Goal: Task Accomplishment & Management: Manage account settings

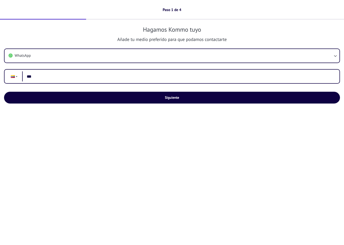
click at [163, 79] on input "***" at bounding box center [178, 76] width 313 height 10
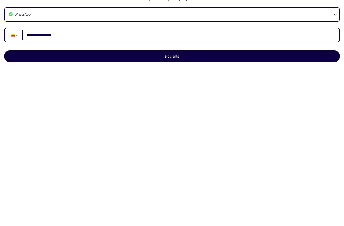
type input "**********"
click at [197, 92] on button "Siguiente" at bounding box center [172, 98] width 336 height 12
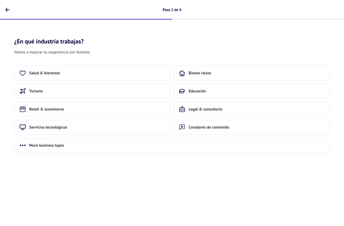
click at [114, 111] on button "Retail & ecommerce" at bounding box center [92, 109] width 156 height 15
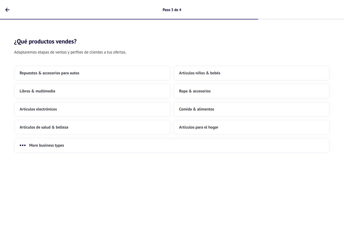
click at [221, 127] on button "Artículos para el hogar" at bounding box center [251, 127] width 156 height 15
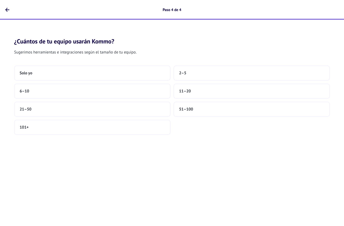
click at [156, 71] on button "Solo yo" at bounding box center [92, 73] width 156 height 15
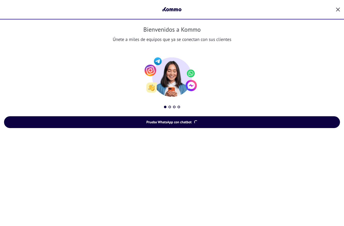
click at [190, 124] on span "Prueba WhatsApp con chatbot" at bounding box center [168, 122] width 45 height 4
click at [195, 124] on span "Prueba WhatsApp con chatbot" at bounding box center [172, 122] width 324 height 4
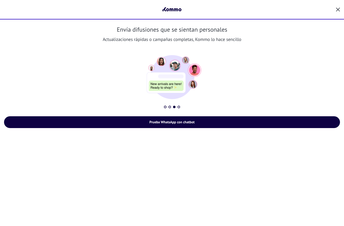
click at [337, 12] on span "button" at bounding box center [338, 10] width 4 height 5
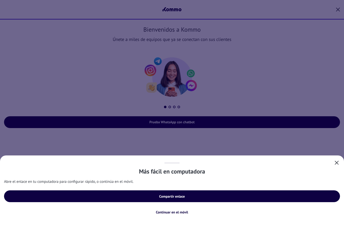
click at [180, 195] on span "Compartir enlace" at bounding box center [172, 197] width 26 height 4
click at [172, 213] on span "Continuar en el móvil" at bounding box center [172, 213] width 32 height 4
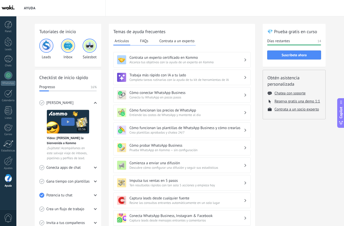
click at [10, 26] on div at bounding box center [9, 25] width 8 height 8
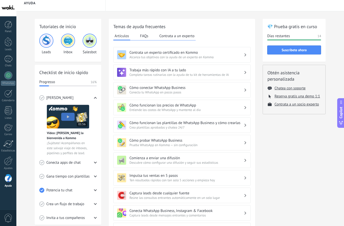
scroll to position [5, 0]
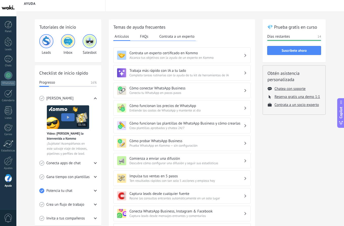
click at [11, 74] on div at bounding box center [8, 75] width 8 height 8
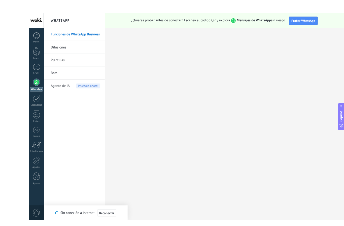
scroll to position [2, 0]
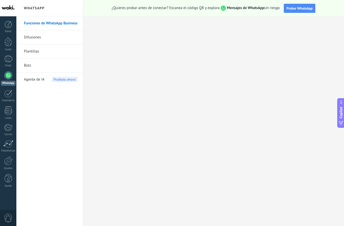
click at [11, 27] on div at bounding box center [9, 25] width 8 height 8
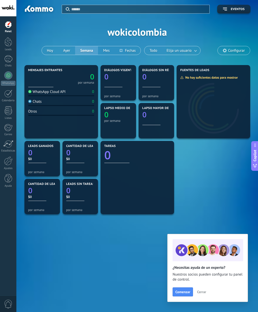
click at [231, 48] on span "Configurar" at bounding box center [233, 50] width 32 height 9
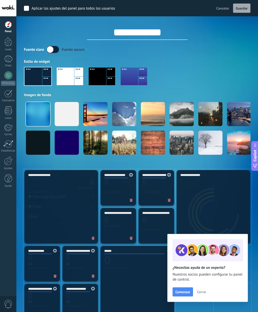
click at [202, 226] on span "Cerrar" at bounding box center [201, 293] width 9 height 4
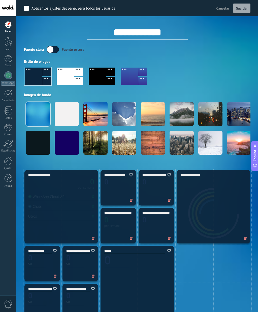
click at [10, 164] on div at bounding box center [8, 161] width 9 height 9
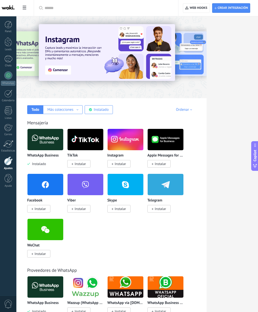
click at [36, 145] on img at bounding box center [45, 140] width 36 height 24
click at [32, 142] on img at bounding box center [45, 140] width 36 height 24
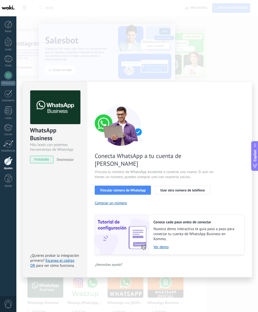
click at [143, 189] on span "Vincular número de WhatsApp" at bounding box center [123, 191] width 46 height 4
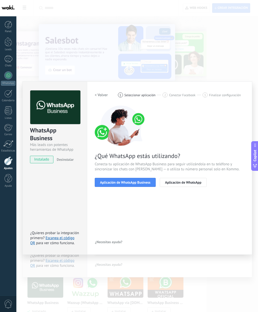
click at [144, 183] on span "Aplicación de WhatsApp Business" at bounding box center [125, 183] width 50 height 4
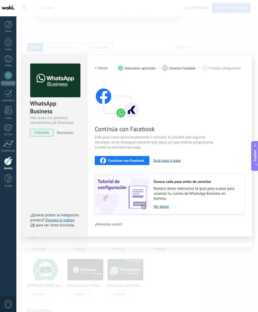
scroll to position [56, 0]
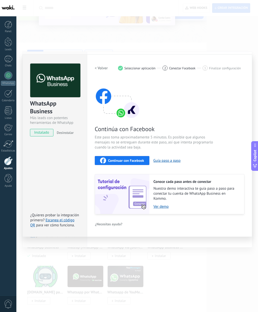
click at [51, 226] on link "Escanea el código QR" at bounding box center [52, 223] width 44 height 10
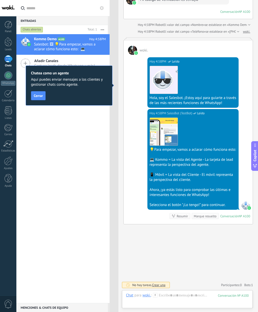
scroll to position [61, 0]
click at [42, 94] on span "Cerrar" at bounding box center [38, 96] width 9 height 4
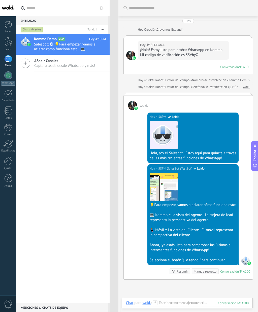
scroll to position [0, 0]
click at [48, 43] on span "Salesbot: 🖼 💡Para empezar, vamos a aclarar cómo funciona esto: 💻 Kommo = La vis…" at bounding box center [65, 47] width 62 height 10
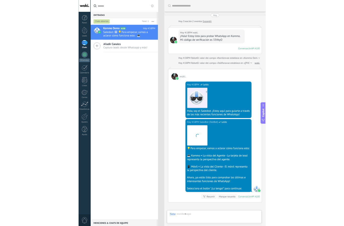
scroll to position [61, 0]
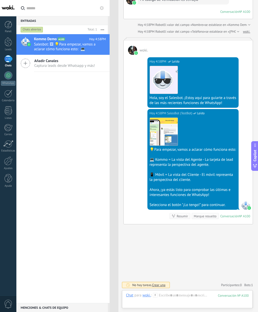
click at [10, 61] on div "1" at bounding box center [8, 58] width 8 height 7
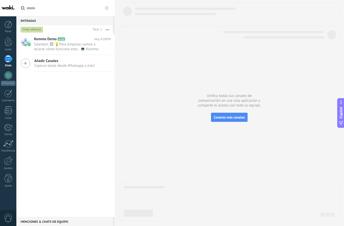
click at [11, 162] on div at bounding box center [8, 161] width 9 height 9
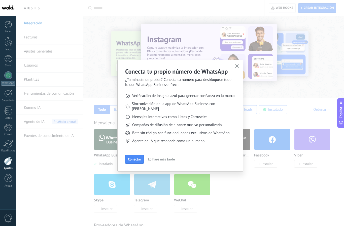
click at [138, 158] on span "Conectar" at bounding box center [134, 160] width 13 height 4
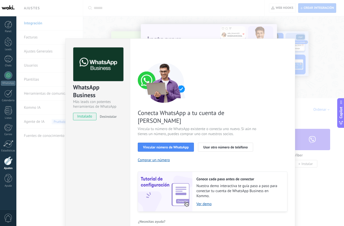
click at [173, 146] on span "Vincular número de WhatsApp" at bounding box center [166, 148] width 46 height 4
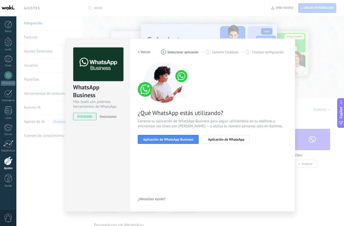
click at [185, 141] on span "Aplicación de WhatsApp Business" at bounding box center [168, 140] width 50 height 4
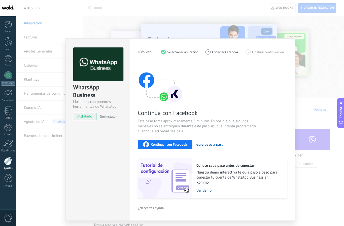
click at [183, 146] on span "Continuar con Facebook" at bounding box center [169, 145] width 36 height 4
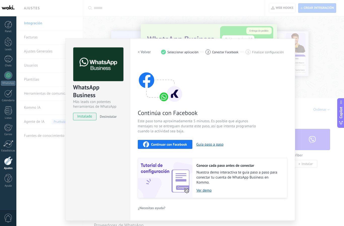
click at [177, 146] on span "Continuar con Facebook" at bounding box center [169, 145] width 36 height 4
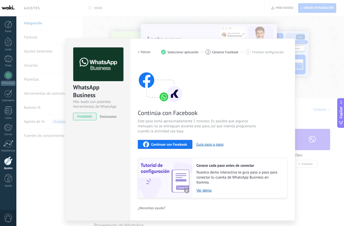
click at [91, 118] on span "instalado" at bounding box center [84, 117] width 23 height 8
click at [9, 75] on div at bounding box center [8, 75] width 8 height 8
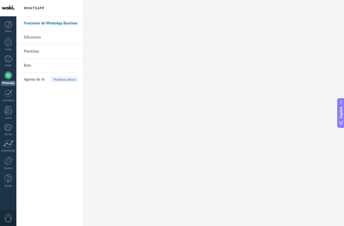
click at [7, 75] on div at bounding box center [8, 75] width 8 height 8
click at [7, 76] on div at bounding box center [8, 75] width 8 height 8
click at [8, 75] on div at bounding box center [8, 75] width 8 height 8
click at [69, 25] on link "Funciones de WhatsApp Business" at bounding box center [51, 23] width 54 height 14
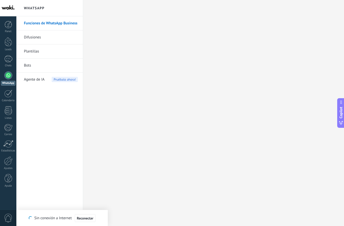
click at [11, 60] on div "1" at bounding box center [8, 58] width 8 height 7
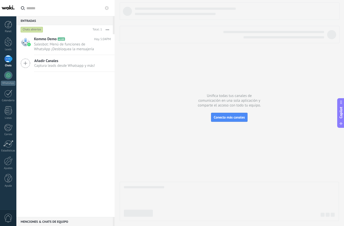
click at [237, 119] on span "Conecta más canales" at bounding box center [229, 117] width 31 height 5
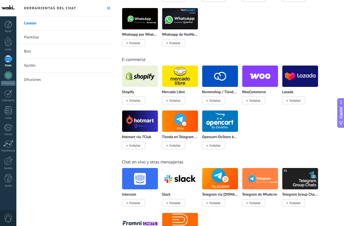
scroll to position [241, 0]
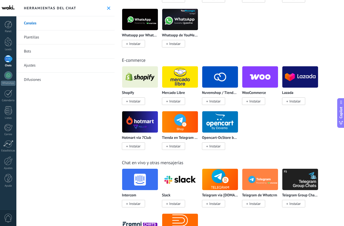
click at [10, 63] on link "1 Chats" at bounding box center [8, 61] width 16 height 12
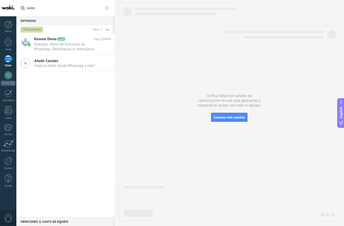
click at [107, 11] on button at bounding box center [107, 8] width 6 height 6
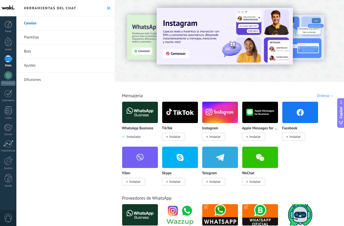
click at [38, 66] on link "Ajustes" at bounding box center [65, 66] width 98 height 14
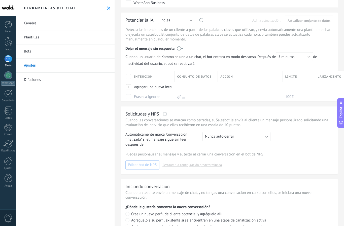
scroll to position [45, 0]
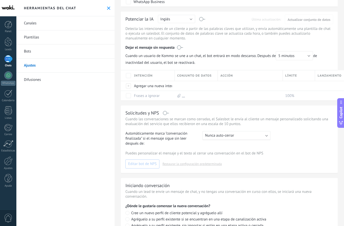
click at [7, 29] on link "Panel" at bounding box center [8, 27] width 16 height 12
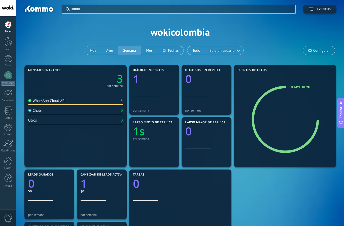
click at [112, 80] on icon "3" at bounding box center [98, 77] width 47 height 11
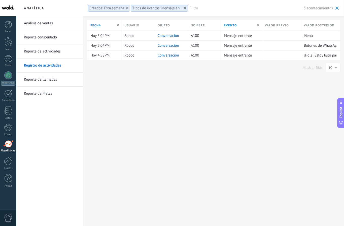
click at [56, 24] on link "Análisis de ventas" at bounding box center [51, 23] width 54 height 14
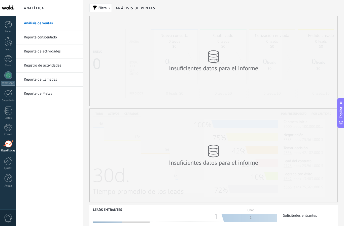
click at [11, 57] on div "1" at bounding box center [8, 58] width 8 height 7
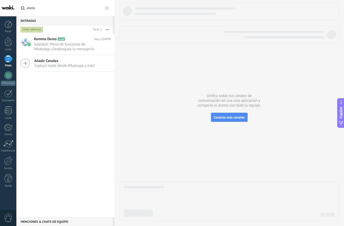
click at [69, 46] on span "Salesbot: Menú de funciones de WhatsApp ¡Desbloquea la mensajería mejorada en W…" at bounding box center [67, 47] width 67 height 10
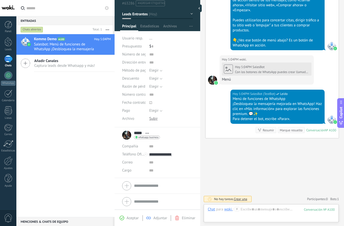
scroll to position [18, 0]
click at [80, 47] on span "Salesbot: Menú de funciones de WhatsApp ¡Desbloquea la mensajería mejorada en W…" at bounding box center [67, 47] width 67 height 10
click at [10, 29] on link "Panel" at bounding box center [8, 27] width 16 height 12
click at [10, 44] on div at bounding box center [9, 41] width 8 height 9
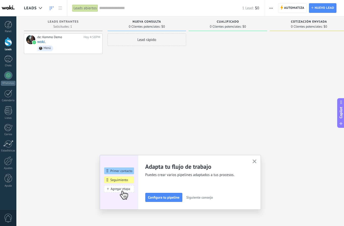
click at [10, 164] on div at bounding box center [8, 161] width 9 height 9
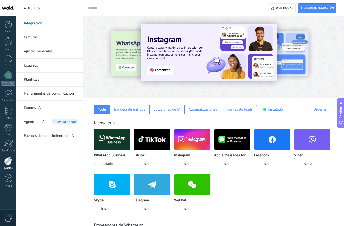
click at [12, 146] on div at bounding box center [8, 144] width 10 height 8
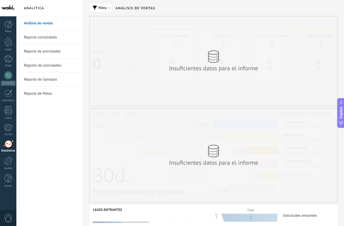
click at [8, 113] on div at bounding box center [9, 110] width 8 height 9
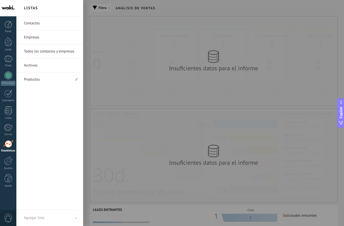
click at [10, 164] on div at bounding box center [8, 161] width 9 height 9
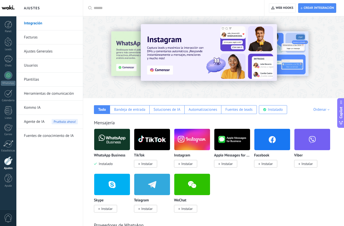
click at [38, 25] on link "Integración" at bounding box center [51, 23] width 54 height 14
click at [117, 140] on img at bounding box center [112, 140] width 36 height 24
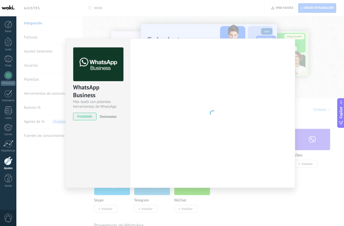
click at [112, 118] on span "Desinstalar" at bounding box center [108, 116] width 17 height 5
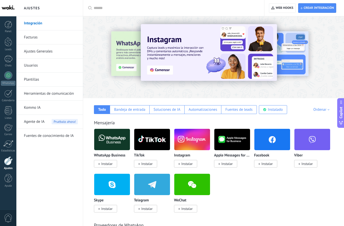
click at [113, 165] on span "Instalar" at bounding box center [105, 164] width 23 height 8
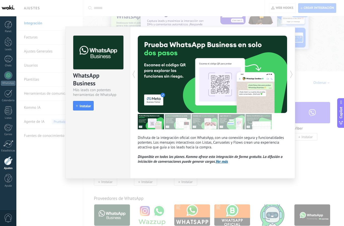
scroll to position [25, 0]
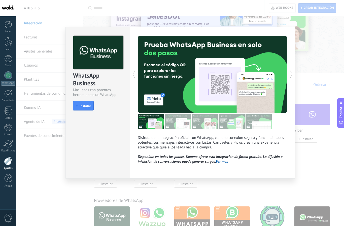
click at [87, 111] on button "Instalar" at bounding box center [83, 106] width 21 height 10
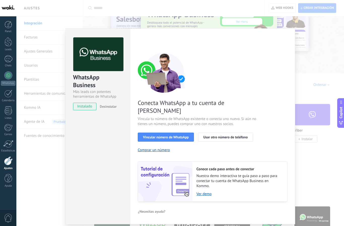
click at [185, 139] on span "Vincular número de WhatsApp" at bounding box center [166, 138] width 46 height 4
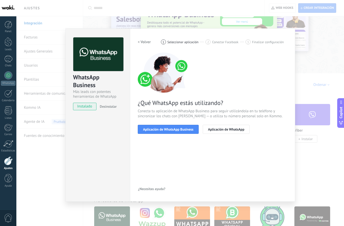
click at [190, 131] on span "Aplicación de WhatsApp Business" at bounding box center [168, 130] width 50 height 4
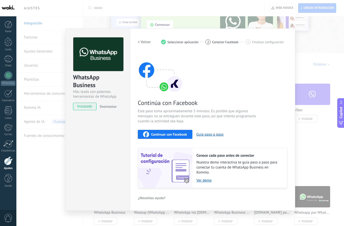
scroll to position [46, 0]
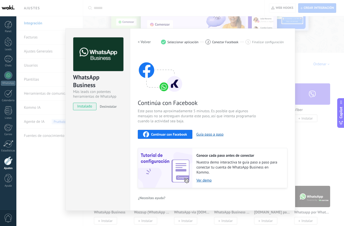
click at [210, 137] on button "Guía paso a paso" at bounding box center [209, 134] width 27 height 5
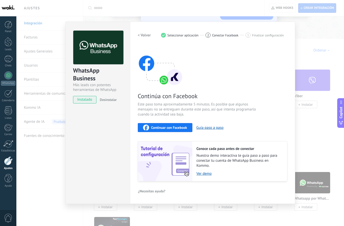
scroll to position [59, 0]
click at [182, 130] on span "Continuar con Facebook" at bounding box center [169, 128] width 36 height 4
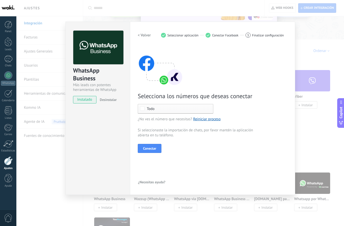
click at [153, 148] on span "Conectar" at bounding box center [149, 149] width 13 height 4
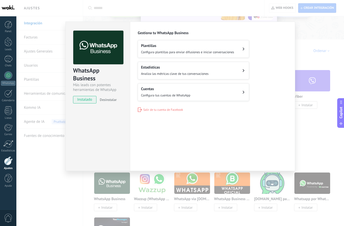
click at [13, 60] on link "Chats" at bounding box center [8, 61] width 16 height 12
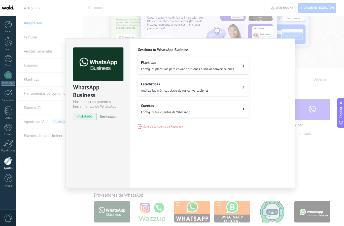
scroll to position [32, 0]
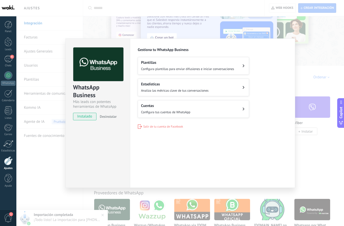
click at [210, 66] on div "Plantillas Configura plantillas para enviar difusiones e iniciar conversaciones" at bounding box center [187, 65] width 93 height 11
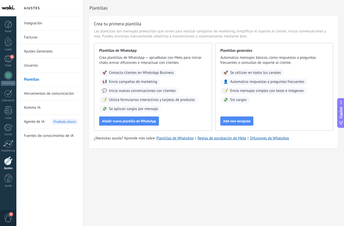
click at [11, 60] on div "6" at bounding box center [8, 58] width 8 height 7
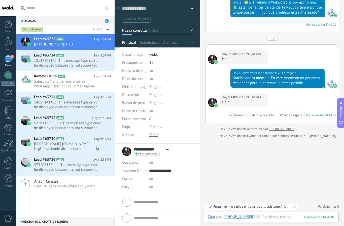
click at [117, 10] on div at bounding box center [118, 9] width 7 height 10
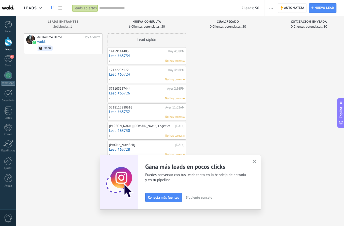
click at [255, 162] on use "button" at bounding box center [254, 162] width 4 height 4
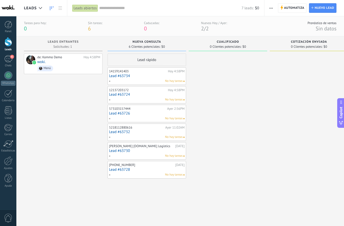
click at [10, 60] on div "6" at bounding box center [8, 58] width 8 height 7
click at [11, 58] on span "6" at bounding box center [12, 57] width 4 height 4
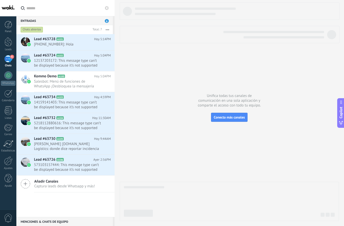
click at [59, 43] on span "+573014642969: Hola" at bounding box center [67, 44] width 67 height 5
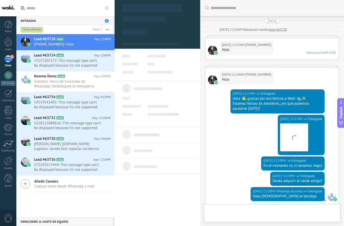
type textarea "**********"
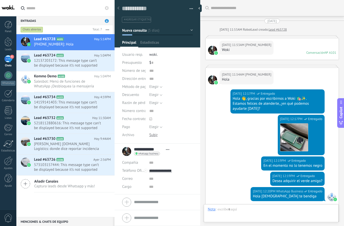
scroll to position [918, 0]
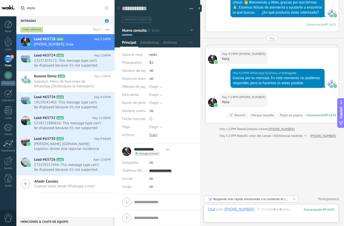
click at [294, 116] on div "Poner en espera" at bounding box center [290, 115] width 22 height 5
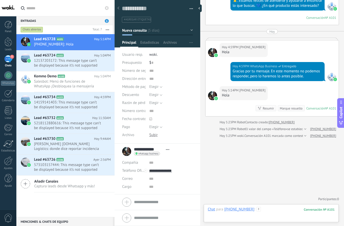
click at [271, 210] on div at bounding box center [271, 214] width 127 height 15
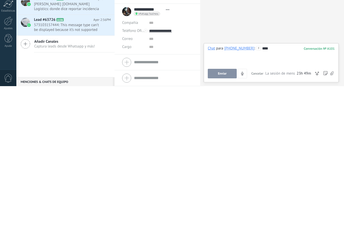
click at [233, 209] on button "Enviar" at bounding box center [222, 214] width 29 height 10
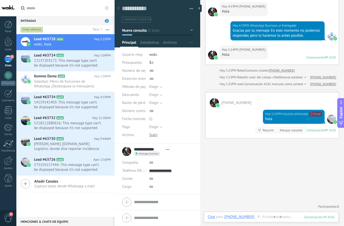
scroll to position [957, 0]
click at [0, 0] on link "Ver más" at bounding box center [0, 0] width 0 height 0
click at [283, 219] on div at bounding box center [271, 222] width 127 height 15
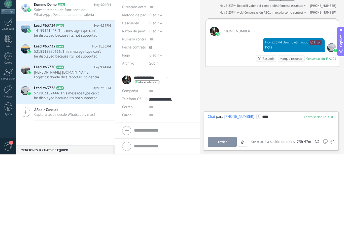
scroll to position [965, 0]
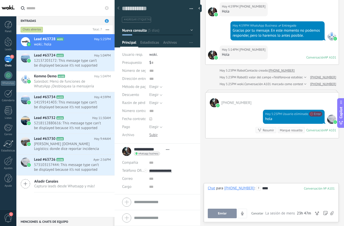
click at [227, 216] on button "Enviar" at bounding box center [222, 214] width 29 height 10
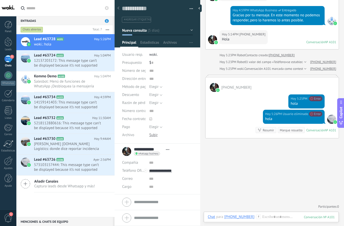
scroll to position [2, 0]
click at [100, 62] on span "12137203172: This message type can’t be displayed because it’s not supported ye…" at bounding box center [67, 63] width 67 height 10
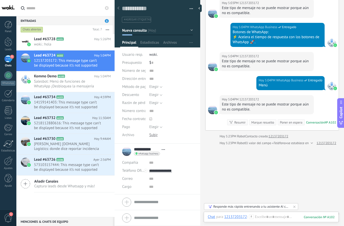
click at [85, 147] on span "[PERSON_NAME] [DOMAIN_NAME] Logístics: donde dice reportar incidencia" at bounding box center [67, 147] width 67 height 10
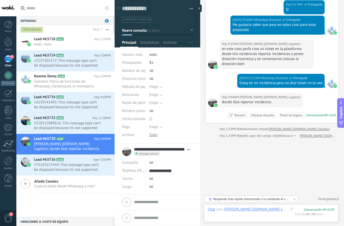
scroll to position [2, 0]
click at [78, 41] on h2 "Lead #63728 A101" at bounding box center [64, 39] width 60 height 5
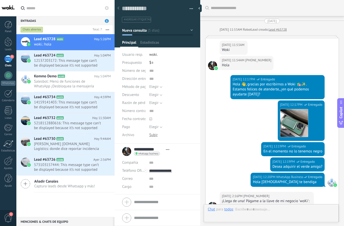
scroll to position [966, 0]
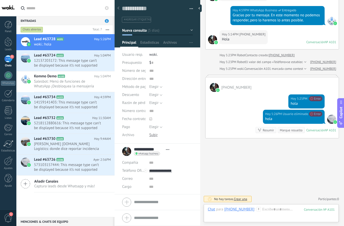
click at [77, 39] on h2 "Lead #63728 A101" at bounding box center [64, 39] width 60 height 5
click at [78, 41] on h2 "Lead #63728 A101" at bounding box center [64, 39] width 60 height 5
click at [73, 62] on span "12137203172: This message type can’t be displayed because it’s not supported ye…" at bounding box center [67, 63] width 67 height 10
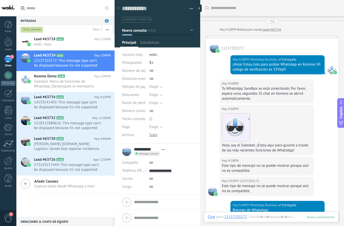
scroll to position [178, 0]
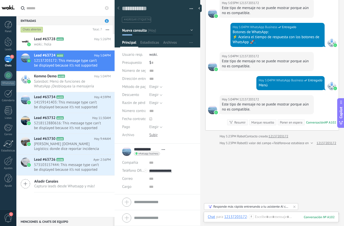
click at [76, 61] on span "12137203172: This message type can’t be displayed because it’s not supported ye…" at bounding box center [67, 63] width 67 height 10
click at [82, 42] on div "Lead #63728 A101 Hoy 5:26PM woki.: hola" at bounding box center [74, 42] width 80 height 16
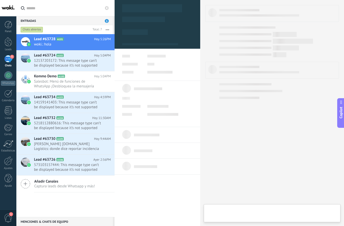
type textarea "**********"
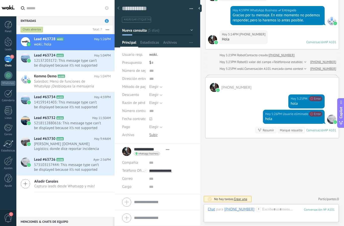
scroll to position [966, 0]
click at [285, 212] on div at bounding box center [271, 214] width 127 height 15
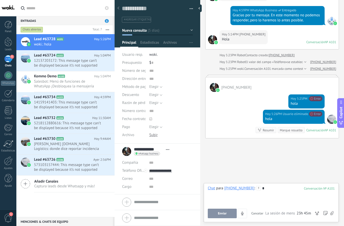
click at [223, 214] on span "Enviar" at bounding box center [222, 214] width 9 height 4
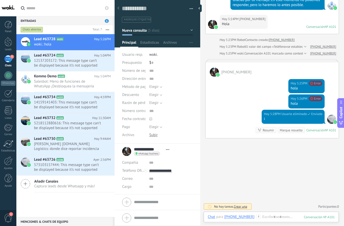
scroll to position [969, 0]
click at [10, 44] on div at bounding box center [9, 41] width 8 height 9
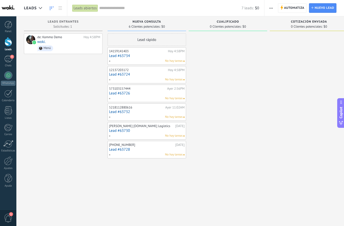
click at [70, 40] on div "de: Kommo Demo Hoy 4:58PM woki. Menú" at bounding box center [68, 43] width 63 height 17
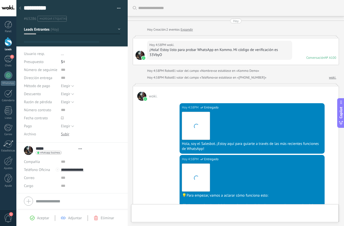
type textarea "**********"
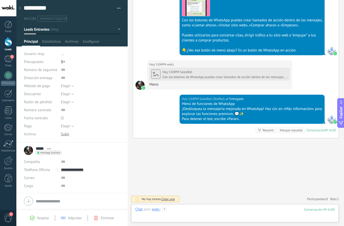
click at [266, 210] on div at bounding box center [234, 214] width 199 height 15
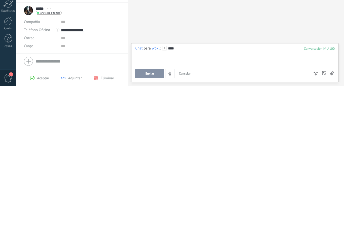
click at [151, 209] on button "Enviar" at bounding box center [149, 214] width 29 height 10
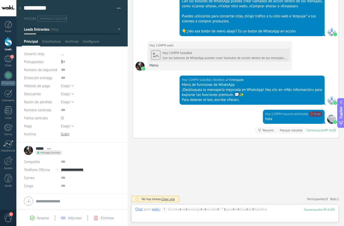
scroll to position [366, 0]
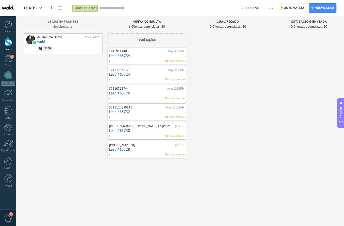
click at [10, 45] on div at bounding box center [9, 41] width 8 height 9
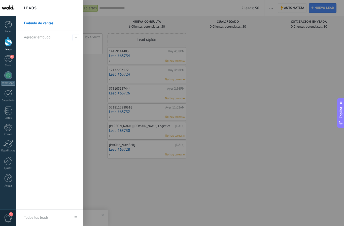
click at [95, 101] on div at bounding box center [188, 113] width 344 height 226
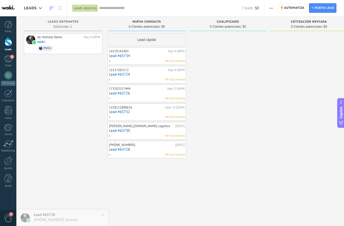
click at [13, 62] on link "6 Chats" at bounding box center [8, 61] width 16 height 12
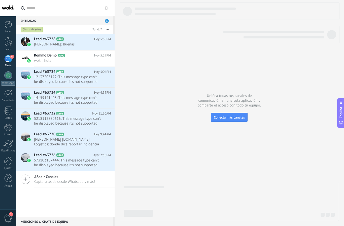
click at [7, 42] on div at bounding box center [9, 41] width 8 height 9
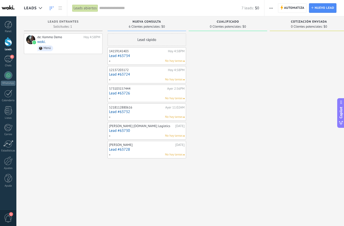
click at [8, 59] on div "6" at bounding box center [8, 58] width 8 height 7
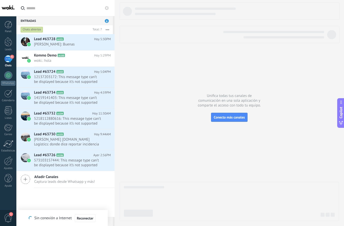
click at [14, 44] on link "Leads" at bounding box center [8, 44] width 16 height 14
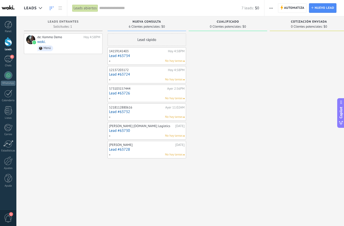
click at [272, 4] on span "button" at bounding box center [270, 8] width 3 height 10
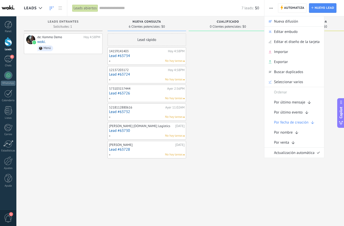
click at [298, 30] on div "Editar embudo" at bounding box center [294, 32] width 60 height 10
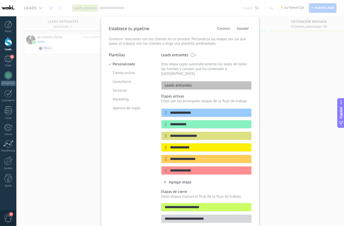
click at [238, 112] on input "**********" at bounding box center [209, 112] width 85 height 5
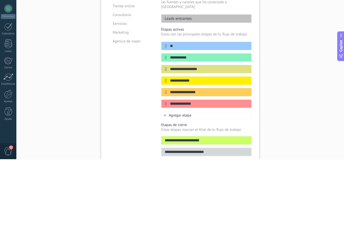
type input "*"
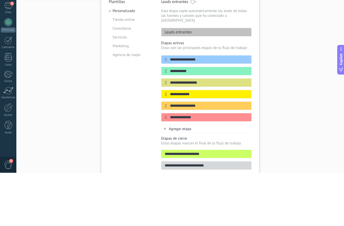
scroll to position [29, 0]
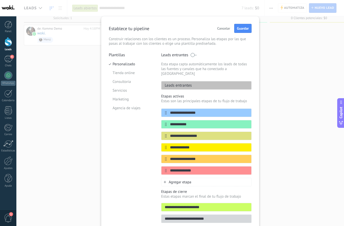
type input "**********"
click at [0, 0] on icon at bounding box center [0, 0] width 0 height 0
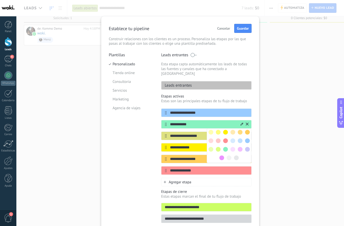
click at [222, 122] on input "**********" at bounding box center [203, 124] width 73 height 5
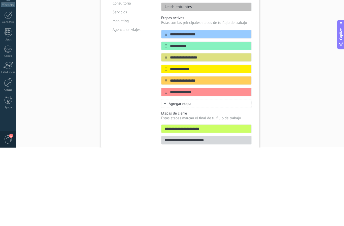
click at [0, 0] on icon at bounding box center [0, 0] width 0 height 0
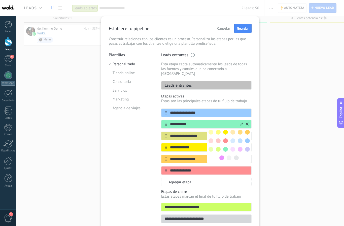
click at [242, 123] on icon at bounding box center [241, 124] width 3 height 3
click at [242, 122] on div at bounding box center [241, 124] width 3 height 5
click at [242, 124] on div at bounding box center [241, 124] width 3 height 5
click at [214, 122] on input "**********" at bounding box center [203, 124] width 73 height 5
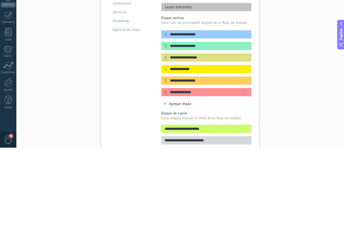
type input "**********"
click at [276, 54] on div "**********" at bounding box center [179, 113] width 327 height 226
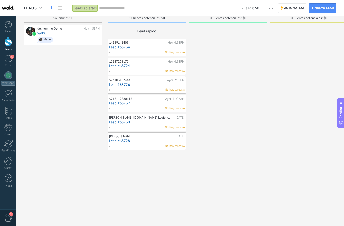
scroll to position [0, 0]
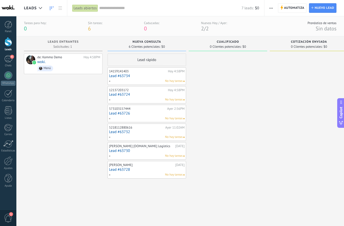
click at [270, 10] on span "button" at bounding box center [270, 8] width 3 height 10
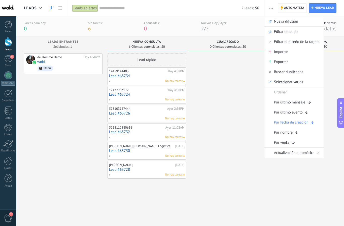
click at [297, 34] on span "Editar embudo" at bounding box center [286, 32] width 24 height 10
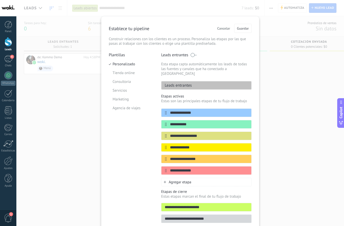
click at [0, 0] on icon at bounding box center [0, 0] width 0 height 0
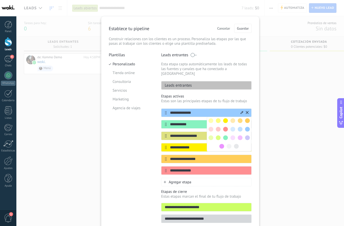
click at [200, 112] on input "**********" at bounding box center [203, 112] width 73 height 5
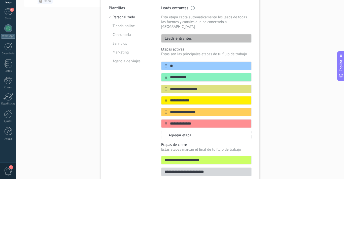
type input "*"
type input "**********"
click at [0, 0] on icon at bounding box center [0, 0] width 0 height 0
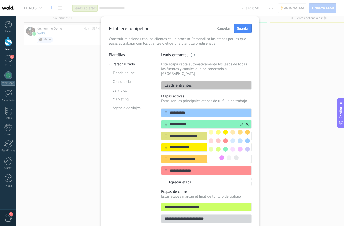
click at [215, 122] on input "**********" at bounding box center [203, 124] width 73 height 5
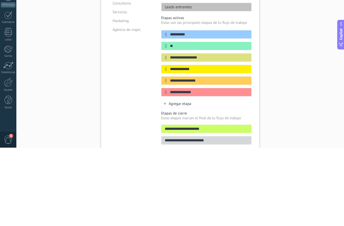
type input "*"
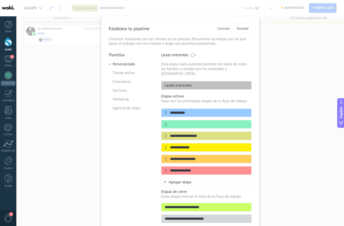
click at [187, 122] on input "text" at bounding box center [209, 124] width 85 height 5
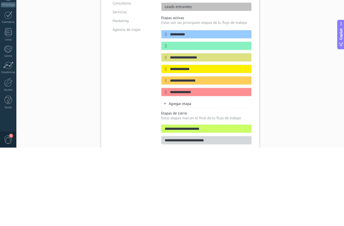
click at [203, 110] on input "**********" at bounding box center [209, 112] width 85 height 5
type input "**********"
click at [184, 122] on input "text" at bounding box center [209, 124] width 85 height 5
type input "*"
click at [182, 122] on input "**********" at bounding box center [209, 124] width 85 height 5
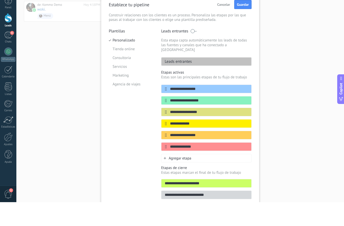
scroll to position [0, 0]
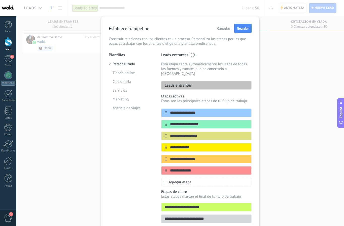
type input "**********"
click at [245, 30] on span "Guardar" at bounding box center [243, 29] width 12 height 4
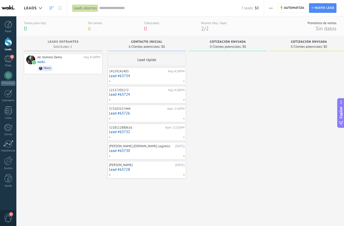
click at [161, 77] on link "Lead #63734" at bounding box center [146, 76] width 75 height 4
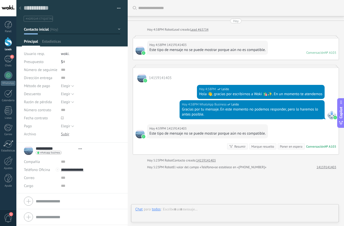
scroll to position [32, 0]
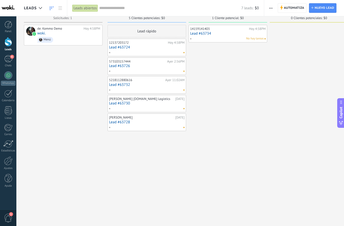
scroll to position [11, 0]
click at [272, 6] on span "button" at bounding box center [270, 8] width 3 height 10
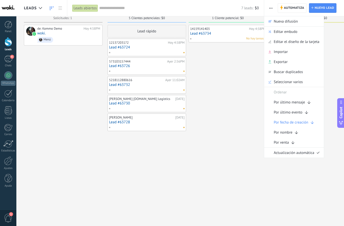
scroll to position [0, 0]
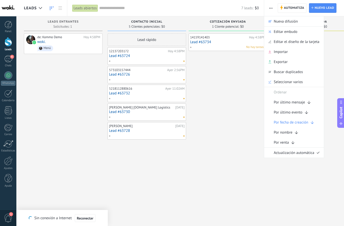
click at [249, 63] on div "14159141403 Hoy 4:58PM Lead #63734 No hay tareas" at bounding box center [227, 113] width 78 height 161
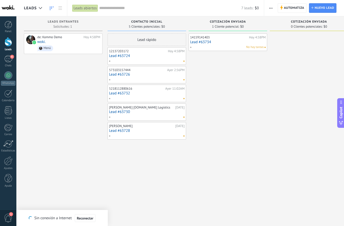
click at [272, 7] on span "button" at bounding box center [270, 8] width 3 height 10
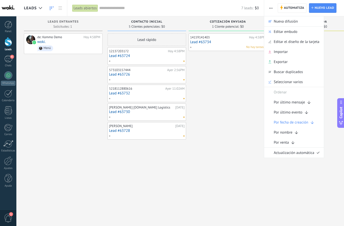
click at [293, 32] on span "Editar embudo" at bounding box center [285, 32] width 24 height 10
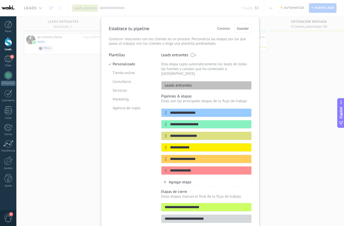
click at [0, 0] on icon at bounding box center [0, 0] width 0 height 0
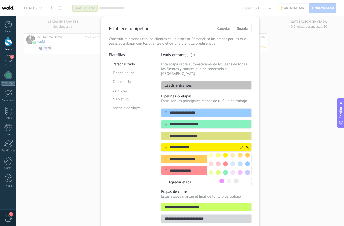
click at [267, 125] on div "**********" at bounding box center [179, 113] width 327 height 226
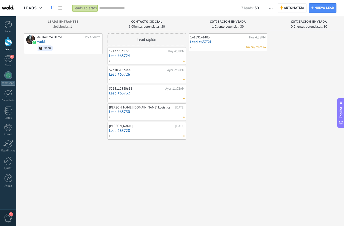
click at [269, 11] on span "button" at bounding box center [270, 8] width 3 height 10
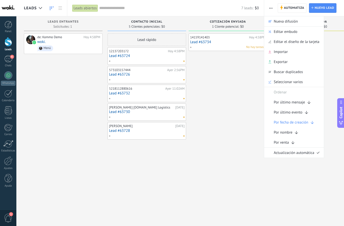
click at [294, 33] on span "Editar embudo" at bounding box center [285, 32] width 24 height 10
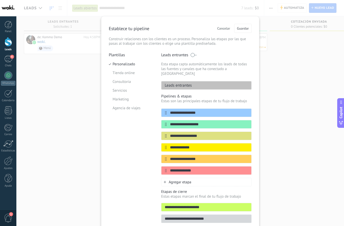
click at [134, 74] on li "Tienda online" at bounding box center [131, 73] width 45 height 9
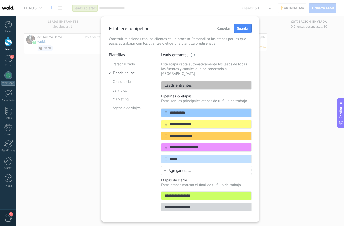
click at [131, 83] on li "Consultoria" at bounding box center [131, 81] width 45 height 9
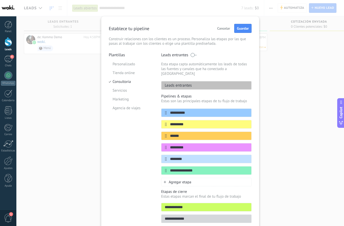
click at [129, 88] on li "Servicios" at bounding box center [131, 90] width 45 height 9
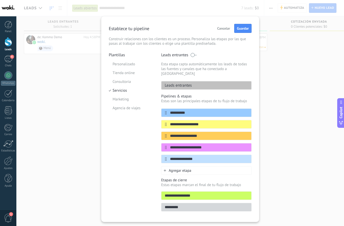
click at [132, 102] on li "Marketing" at bounding box center [131, 99] width 45 height 9
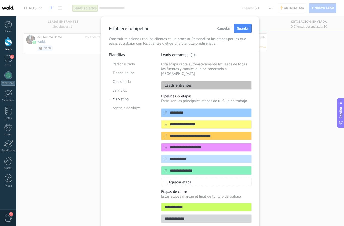
click at [130, 65] on li "Personalizado" at bounding box center [131, 64] width 45 height 9
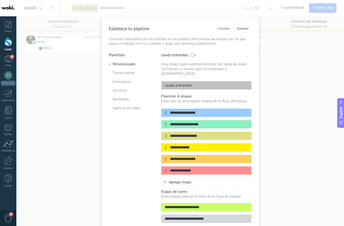
click at [174, 83] on p "Leads entrantes" at bounding box center [176, 85] width 30 height 5
click at [196, 84] on div "Leads entrantes" at bounding box center [206, 85] width 90 height 9
click at [200, 82] on div "Leads entrantes" at bounding box center [206, 85] width 90 height 9
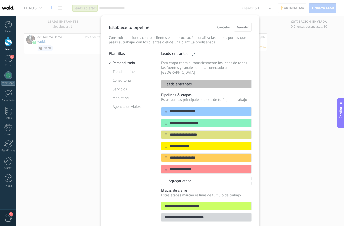
click at [205, 80] on div "Leads entrantes" at bounding box center [206, 84] width 90 height 9
click at [36, 92] on div "**********" at bounding box center [179, 113] width 327 height 226
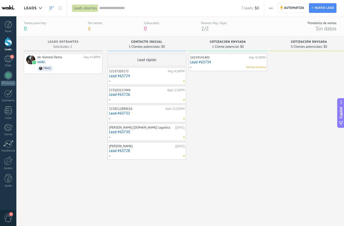
click at [314, 48] on span "0 Clientes potenciales:" at bounding box center [306, 46] width 31 height 3
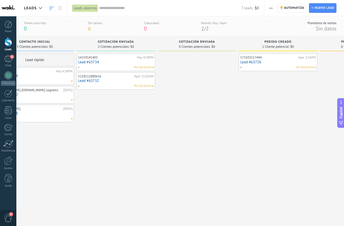
scroll to position [0, 112]
click at [135, 79] on link "Lead #63732" at bounding box center [115, 81] width 75 height 4
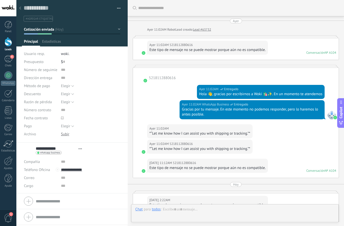
type textarea "**********"
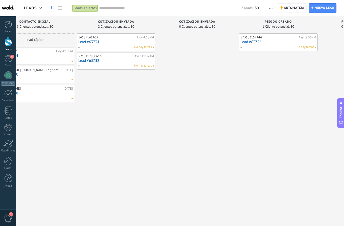
click at [34, 10] on span "Leads" at bounding box center [30, 8] width 13 height 5
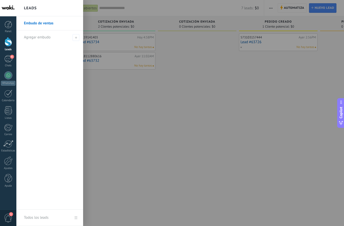
click at [42, 23] on link "Embudo de ventas" at bounding box center [51, 23] width 54 height 14
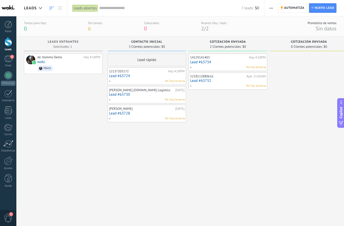
click at [9, 61] on div "6" at bounding box center [8, 58] width 8 height 7
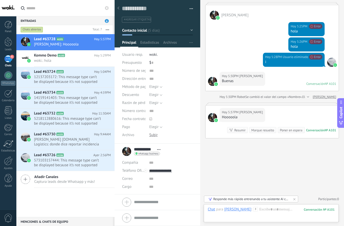
click at [11, 59] on div "6" at bounding box center [8, 58] width 8 height 7
click at [9, 77] on div at bounding box center [8, 75] width 8 height 8
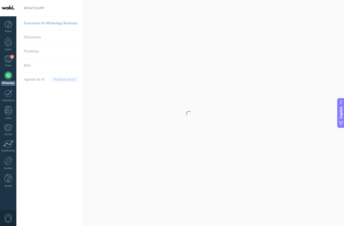
click at [10, 61] on div "6" at bounding box center [8, 58] width 8 height 7
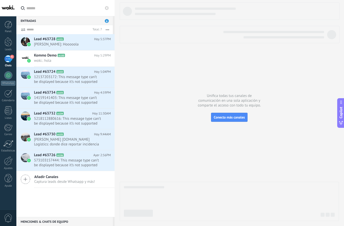
click at [9, 44] on div at bounding box center [9, 41] width 8 height 9
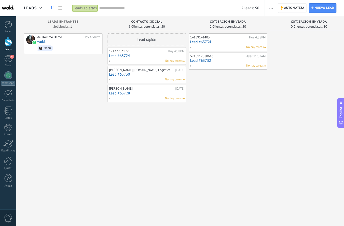
click at [161, 91] on link "Lead #63728" at bounding box center [146, 93] width 75 height 4
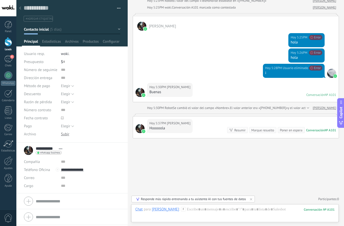
scroll to position [922, 0]
click at [178, 210] on div at bounding box center [234, 214] width 199 height 15
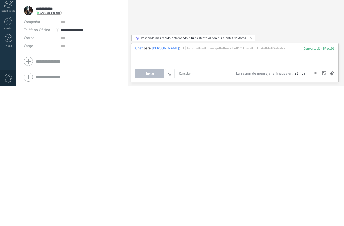
click at [181, 186] on div at bounding box center [183, 188] width 5 height 5
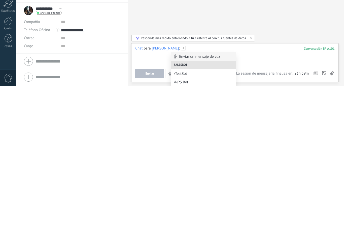
scroll to position [1, 0]
click at [199, 200] on div "Salesbot" at bounding box center [203, 204] width 64 height 9
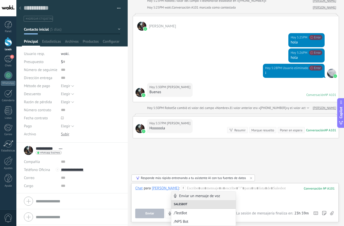
click at [186, 205] on div "Salesbot" at bounding box center [203, 204] width 64 height 9
click at [185, 204] on div "Salesbot" at bounding box center [203, 204] width 64 height 9
click at [5, 47] on link "Leads" at bounding box center [8, 44] width 16 height 14
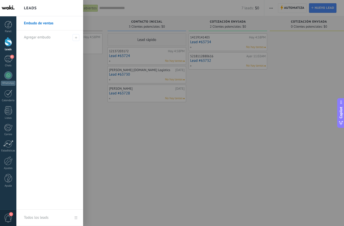
click at [294, 7] on div at bounding box center [188, 113] width 344 height 226
click at [297, 9] on div at bounding box center [188, 113] width 344 height 226
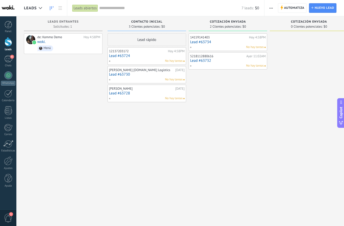
click at [300, 11] on span "Automatiza" at bounding box center [294, 8] width 20 height 9
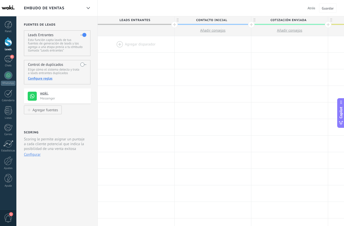
click at [122, 46] on div at bounding box center [136, 44] width 76 height 16
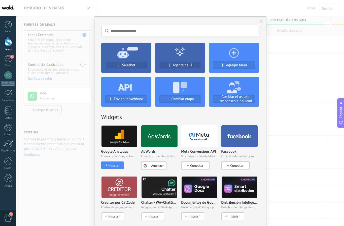
click at [140, 65] on div "Salesbot" at bounding box center [125, 65] width 41 height 4
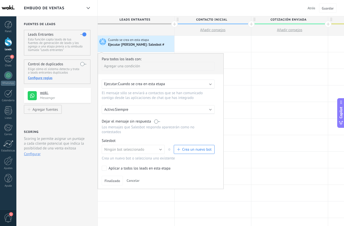
type textarea "**********"
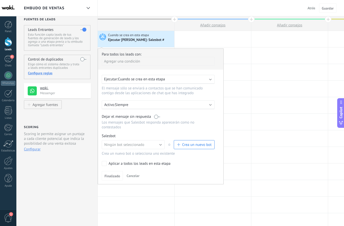
scroll to position [6, 0]
click at [163, 149] on button "Ningún bot seleccionado" at bounding box center [133, 144] width 63 height 9
click at [191, 147] on span "Crea un nuevo bot" at bounding box center [196, 144] width 29 height 5
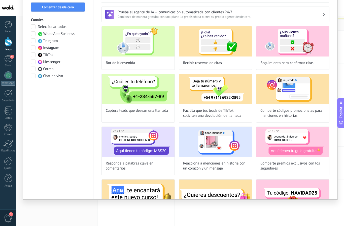
scroll to position [0, 0]
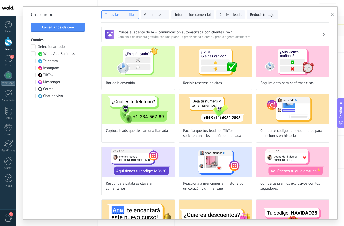
click at [74, 28] on span "Comenzar desde cero" at bounding box center [58, 27] width 48 height 4
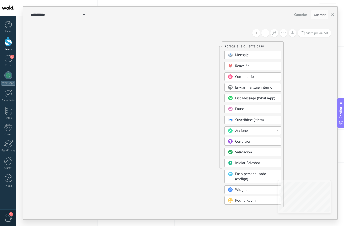
scroll to position [77, 0]
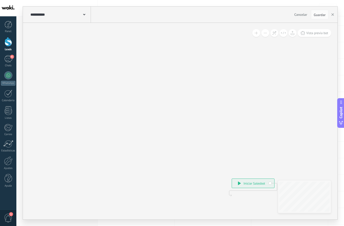
click at [85, 14] on span at bounding box center [84, 14] width 2 height 5
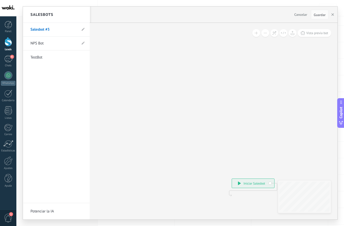
click at [85, 12] on div "Salesbots" at bounding box center [56, 15] width 67 height 16
click at [108, 41] on div at bounding box center [180, 113] width 314 height 213
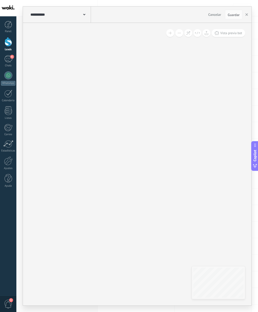
scroll to position [46, 0]
click at [246, 16] on button "button" at bounding box center [246, 15] width 8 height 10
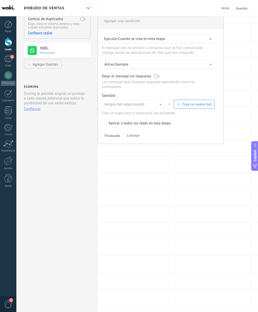
click at [200, 107] on span "Crea un nuevo bot" at bounding box center [196, 104] width 29 height 5
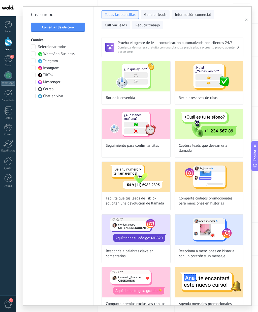
click at [73, 26] on span "Comenzar desde cero" at bounding box center [58, 27] width 32 height 4
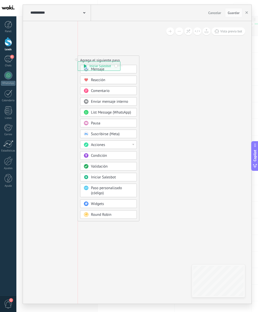
scroll to position [0, 0]
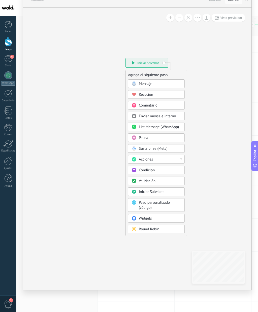
click at [165, 87] on div "Mensaje" at bounding box center [160, 84] width 42 height 5
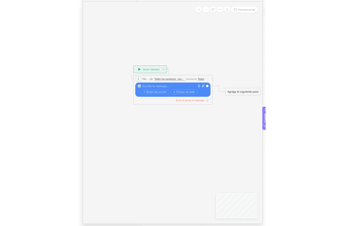
scroll to position [1, 0]
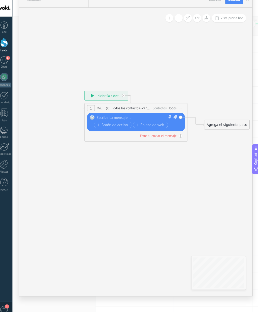
click at [127, 118] on div at bounding box center [136, 115] width 75 height 5
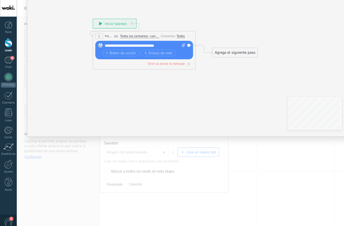
click at [128, 54] on span "Botón de acción" at bounding box center [118, 52] width 30 height 4
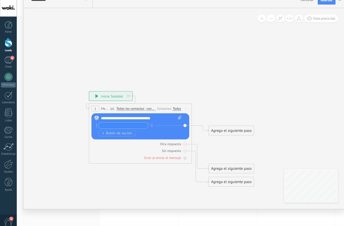
scroll to position [78, 0]
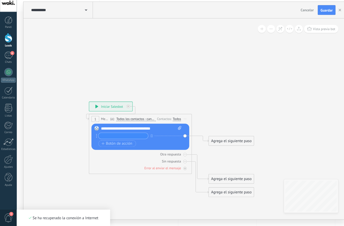
click at [131, 135] on input "text" at bounding box center [120, 138] width 49 height 6
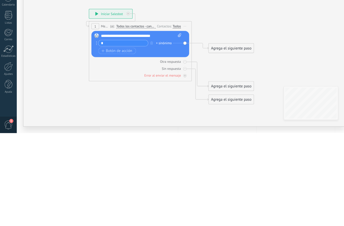
type input "*"
click at [223, 22] on icon at bounding box center [159, 152] width 396 height 346
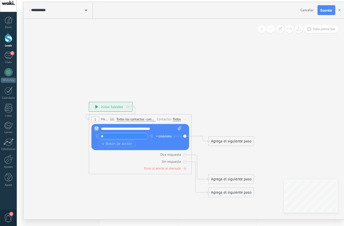
click at [150, 120] on span "Todos los contactos - canales seleccionados" at bounding box center [133, 122] width 38 height 4
click at [150, 118] on button "Todos los contactos - canales seleccionados" at bounding box center [142, 121] width 63 height 9
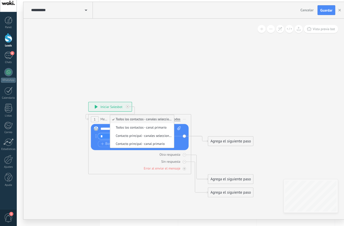
click at [167, 94] on icon at bounding box center [159, 152] width 396 height 346
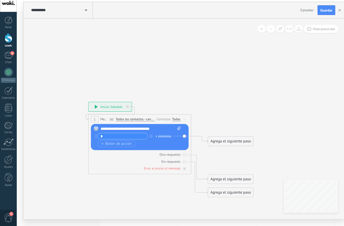
click at [153, 129] on div "**********" at bounding box center [137, 131] width 79 height 5
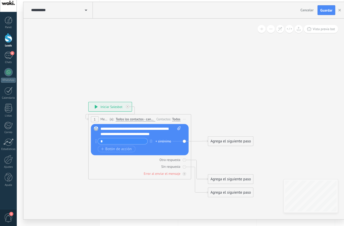
click at [159, 131] on div "**********" at bounding box center [137, 134] width 79 height 10
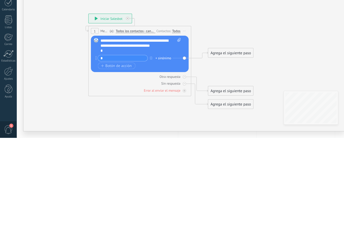
click at [159, 129] on div "**********" at bounding box center [137, 136] width 79 height 15
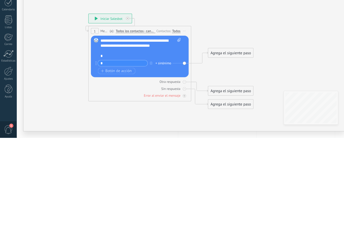
click at [108, 144] on div "*" at bounding box center [135, 146] width 74 height 5
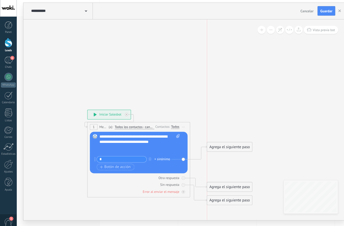
scroll to position [5, 0]
click at [126, 166] on span "Botón de acción" at bounding box center [113, 164] width 30 height 4
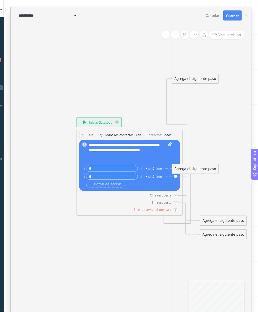
scroll to position [0, 0]
type input "*"
click at [208, 13] on span "Cancelar" at bounding box center [214, 14] width 13 height 5
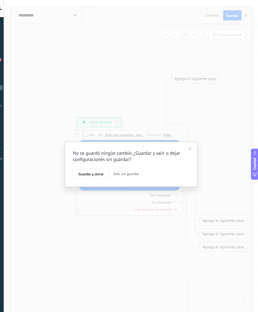
click at [129, 166] on span "Salir sin guardar" at bounding box center [132, 165] width 25 height 5
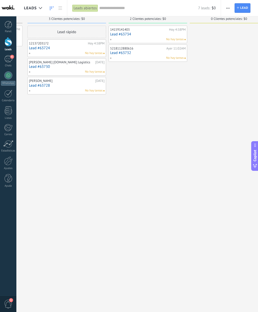
scroll to position [0, 90]
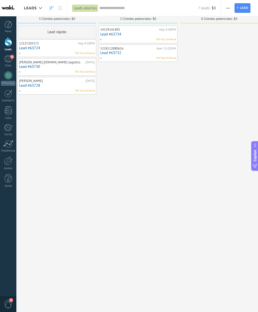
click at [57, 84] on link "Lead #63728" at bounding box center [56, 86] width 75 height 4
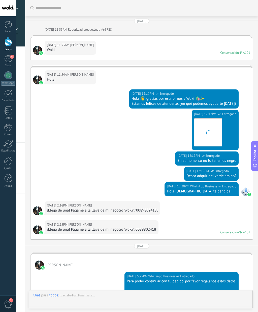
type textarea "**********"
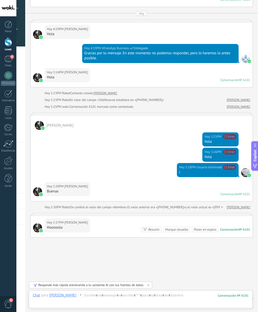
click at [154, 226] on div "Resumir" at bounding box center [153, 229] width 11 height 5
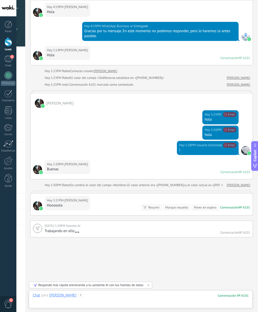
click at [117, 226] on div at bounding box center [141, 300] width 216 height 15
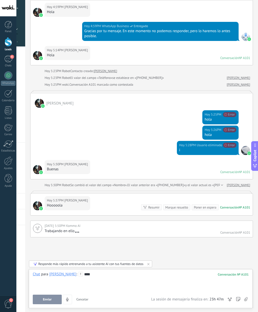
click at [54, 226] on button "Enviar" at bounding box center [47, 300] width 29 height 10
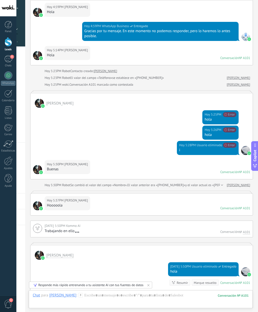
click at [150, 226] on div "Chat Correo Nota Tarea Chat para Joan Solano : 101 Enviar Cancelar Rastrear cli…" at bounding box center [141, 300] width 224 height 18
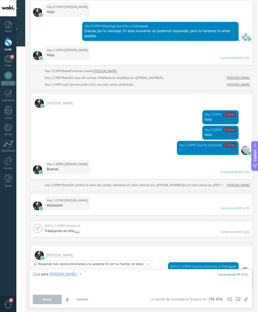
click at [145, 226] on div at bounding box center [141, 281] width 216 height 19
click at [135, 226] on div "**********" at bounding box center [141, 281] width 216 height 19
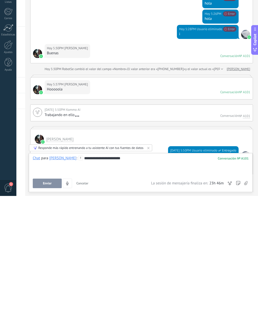
click at [52, 226] on button "Enviar" at bounding box center [47, 300] width 29 height 10
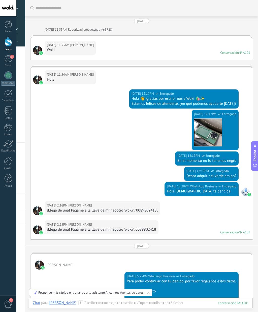
scroll to position [0, 0]
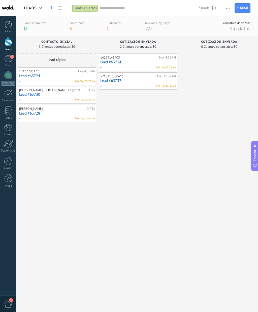
type textarea "**********"
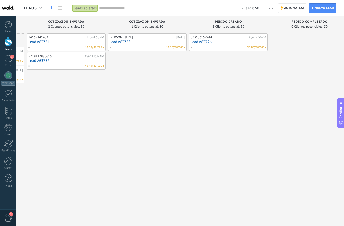
scroll to position [0, 161]
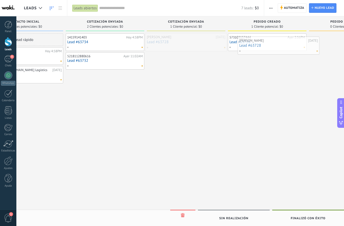
scroll to position [0, 128]
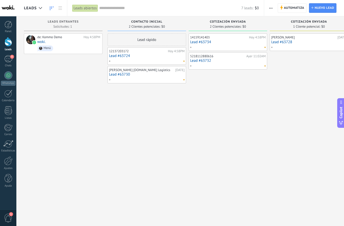
click at [46, 120] on div "de: Kommo Demo Hoy 4:58PM [GEOGRAPHIC_DATA]. [GEOGRAPHIC_DATA]" at bounding box center [63, 113] width 78 height 161
click at [42, 119] on div "de: Kommo Demo Hoy 4:58PM [GEOGRAPHIC_DATA]. [GEOGRAPHIC_DATA]" at bounding box center [63, 113] width 78 height 161
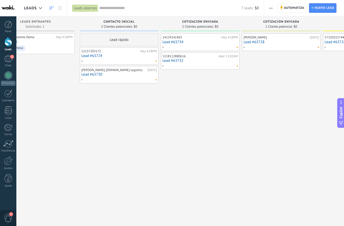
scroll to position [0, 49]
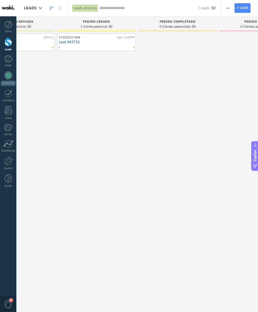
scroll to position [0, 300]
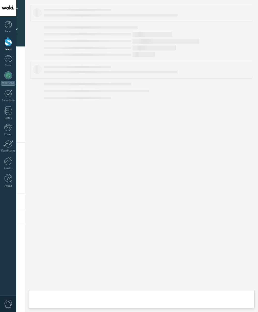
scroll to position [8, 0]
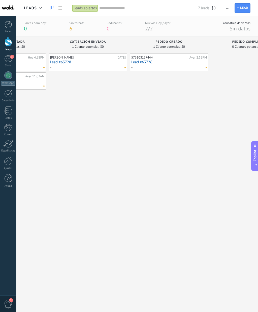
scroll to position [0, 212]
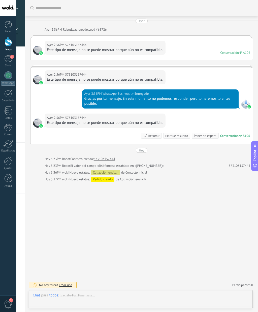
scroll to position [8, 0]
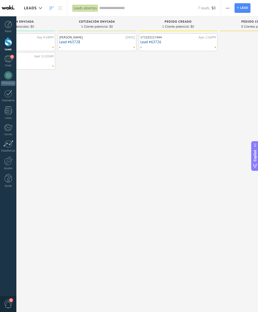
click at [186, 40] on link "Lead #63726" at bounding box center [177, 42] width 75 height 4
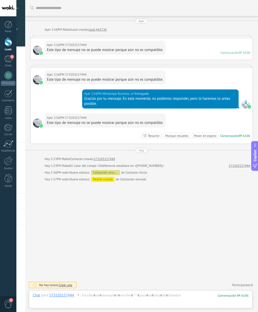
scroll to position [8, 0]
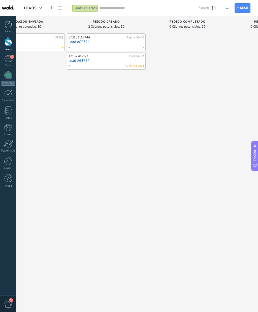
scroll to position [0, 284]
click at [137, 59] on link "Lead #63724" at bounding box center [105, 61] width 75 height 4
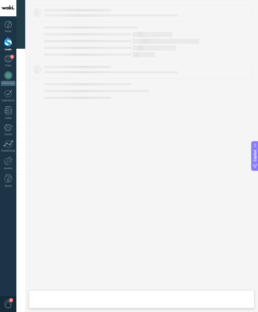
type textarea "**********"
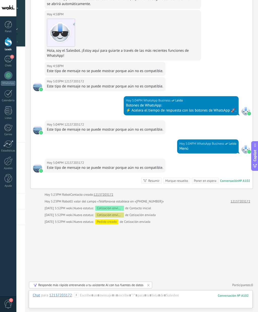
scroll to position [105, 0]
click at [77, 295] on icon at bounding box center [76, 295] width 5 height 5
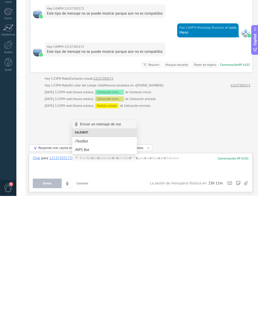
click at [94, 245] on div "Salesbot" at bounding box center [104, 249] width 64 height 9
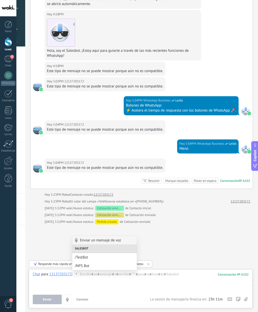
click at [85, 259] on span "/TestBot" at bounding box center [104, 257] width 59 height 5
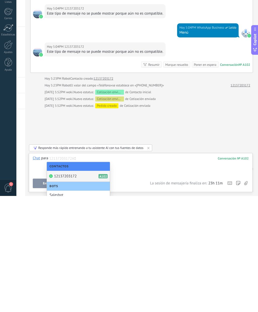
click at [154, 272] on div at bounding box center [141, 281] width 216 height 19
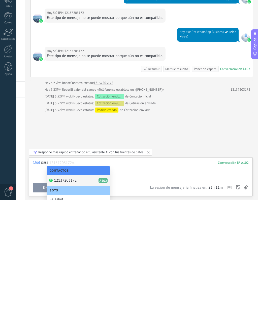
click at [208, 134] on div "Buscar Carga más Hoy Hoy 4:58PM Robot Lead creado: Lead #63724 12137203172 Hoy …" at bounding box center [141, 103] width 232 height 417
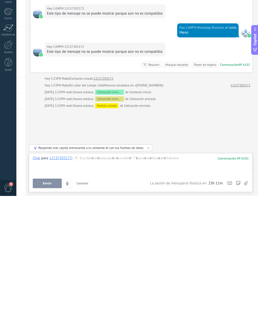
click at [229, 298] on use at bounding box center [229, 299] width 4 height 3
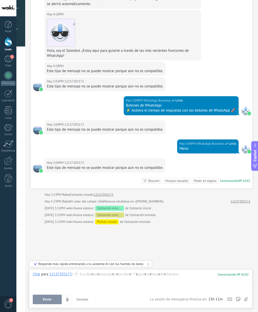
click at [230, 301] on icon at bounding box center [229, 300] width 5 height 4
click at [0, 0] on span "– seleccionar acción" at bounding box center [0, 0] width 0 height 0
click at [0, 0] on icon at bounding box center [0, 0] width 0 height 0
click at [0, 0] on span "– ejecutar bots y plantillas" at bounding box center [0, 0] width 0 height 0
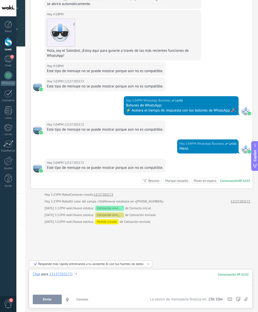
click at [167, 281] on div at bounding box center [141, 281] width 216 height 19
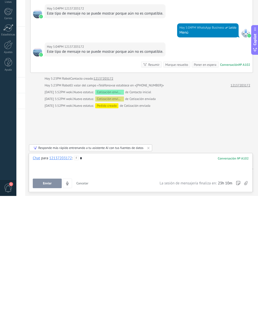
scroll to position [0, 0]
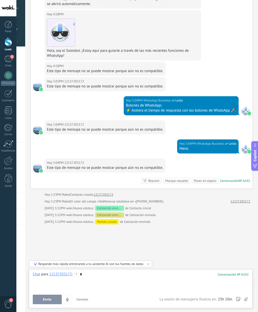
click at [194, 282] on div "*" at bounding box center [141, 281] width 216 height 19
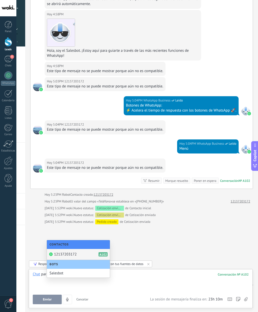
click at [233, 298] on div "Atajos – ejecutar bots y plantillas – seleccionar acción – mencionar a un coleg…" at bounding box center [230, 300] width 8 height 10
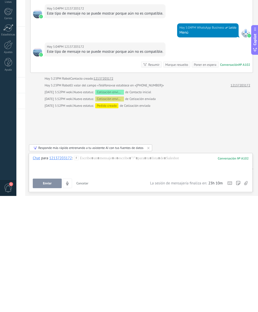
click at [227, 272] on div "Chat para 12137203172 : 102 Enviar Cancelar Rastrear clics en links ? Reducir l…" at bounding box center [141, 288] width 216 height 32
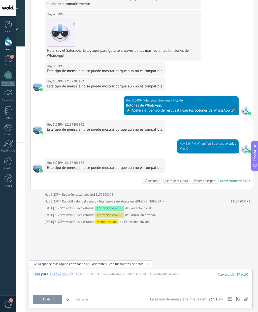
click at [232, 301] on div "Atajos – ejecutar bots y plantillas – seleccionar acción – mencionar a un coleg…" at bounding box center [230, 300] width 8 height 10
click at [230, 301] on use at bounding box center [229, 299] width 4 height 3
click at [241, 236] on div "Buscar Carga más Hoy Hoy 4:58PM Robot Lead creado: Lead #63724 12137203172 Hoy …" at bounding box center [141, 103] width 232 height 417
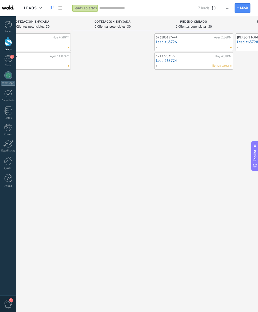
scroll to position [0, 196]
click at [224, 11] on button "button" at bounding box center [227, 8] width 7 height 10
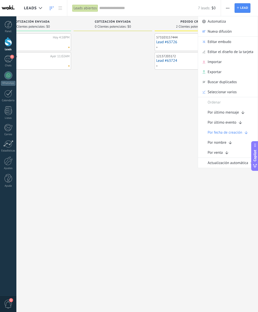
click at [231, 40] on span "Editar embudo" at bounding box center [219, 42] width 24 height 10
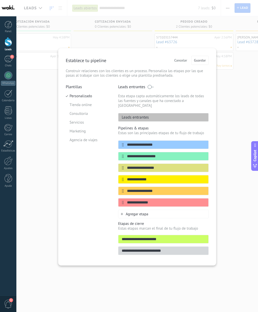
click at [0, 0] on div at bounding box center [0, 0] width 0 height 0
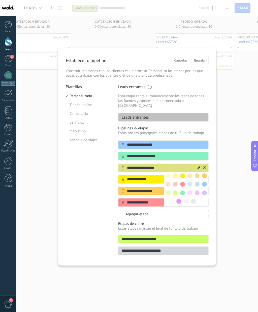
click at [199, 166] on icon at bounding box center [198, 167] width 3 height 3
click at [198, 166] on icon at bounding box center [198, 167] width 3 height 3
click at [198, 167] on icon at bounding box center [198, 167] width 3 height 3
click at [199, 166] on icon at bounding box center [198, 167] width 3 height 3
click at [183, 166] on input "**********" at bounding box center [160, 168] width 73 height 5
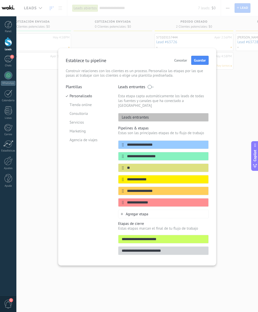
type input "*"
type input "**********"
click at [201, 64] on button "Guardar" at bounding box center [199, 60] width 17 height 9
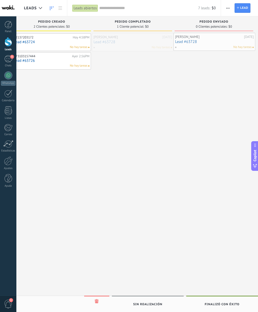
scroll to position [0, 341]
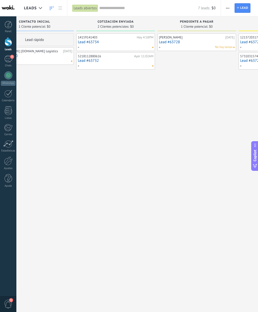
scroll to position [0, 144]
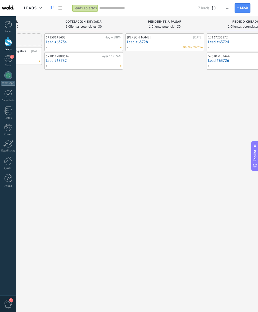
click at [183, 40] on link "Lead #63728" at bounding box center [164, 42] width 75 height 4
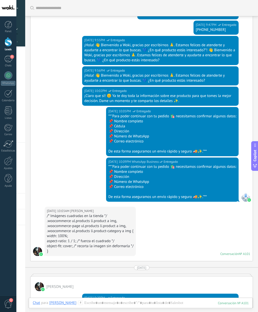
scroll to position [397, 0]
